Goal: Browse casually

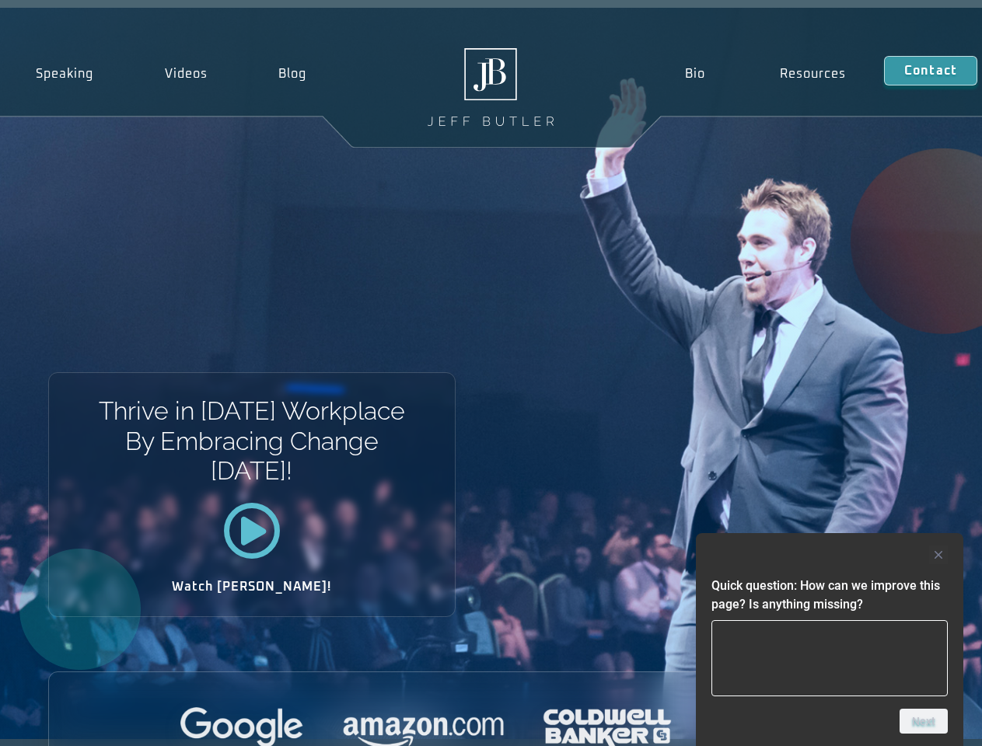
click at [490, 373] on div "Thrive in [DATE] Workplace By Embracing Change [DATE]! Watch [PERSON_NAME]!" at bounding box center [491, 373] width 982 height 731
click at [829, 555] on div at bounding box center [829, 555] width 236 height 19
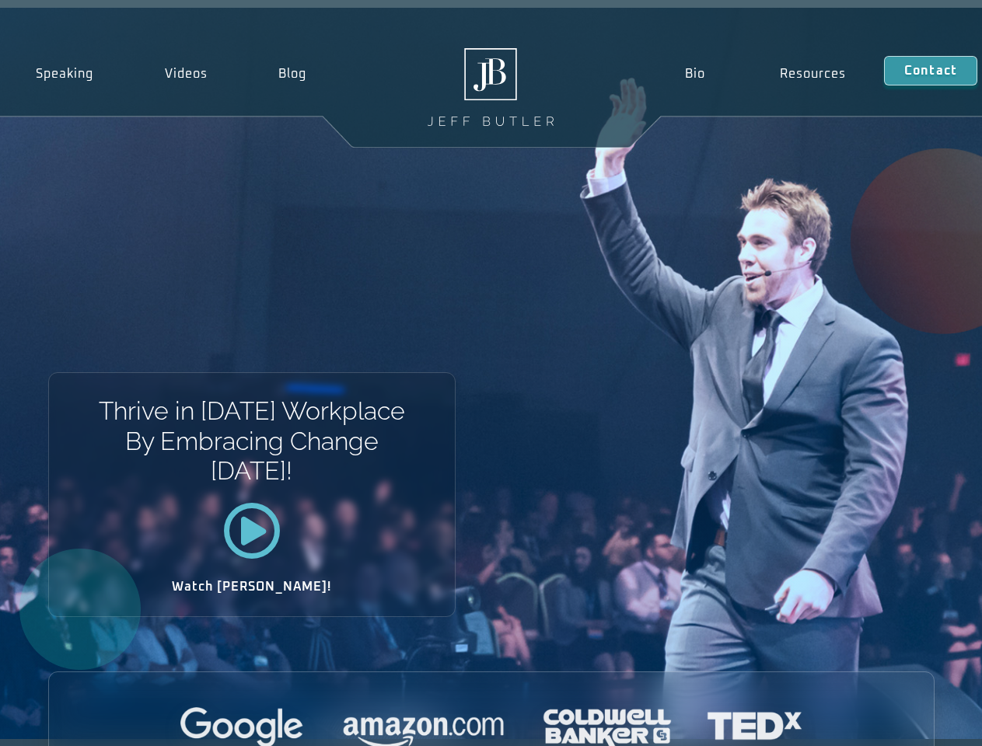
click at [923, 721] on div at bounding box center [491, 728] width 884 height 43
click at [490, 373] on div "Thrive in [DATE] Workplace By Embracing Change [DATE]! Watch [PERSON_NAME]!" at bounding box center [491, 373] width 982 height 731
